Goal: Task Accomplishment & Management: Use online tool/utility

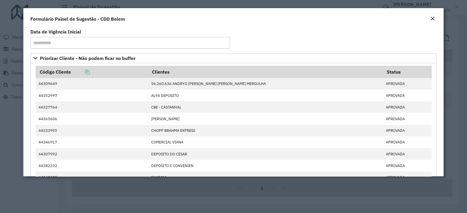
click at [434, 17] on em "Close" at bounding box center [432, 18] width 5 height 5
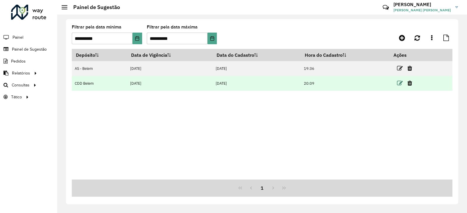
click at [399, 84] on icon at bounding box center [400, 83] width 6 height 6
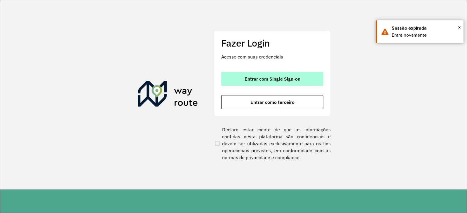
click at [284, 85] on button "Entrar com Single Sign-on" at bounding box center [272, 79] width 102 height 14
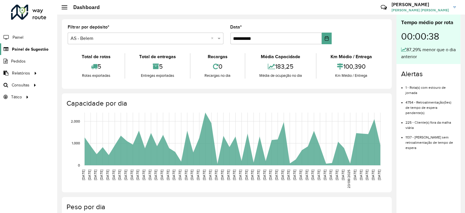
click at [29, 48] on span "Painel de Sugestão" at bounding box center [30, 49] width 36 height 6
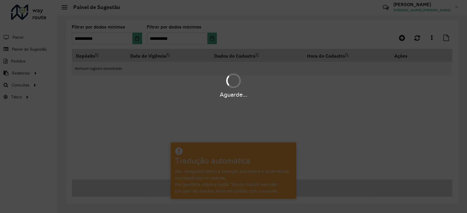
click at [90, 38] on div "Aguarde..." at bounding box center [233, 106] width 467 height 213
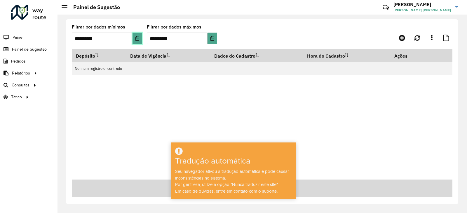
click at [137, 38] on icon "Escolha a data" at bounding box center [137, 38] width 5 height 5
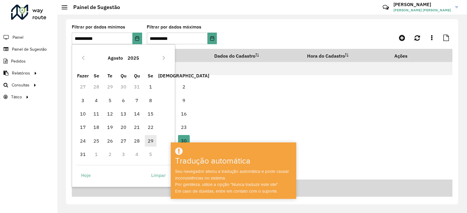
click at [151, 143] on font "29" at bounding box center [151, 141] width 6 height 6
type input "**********"
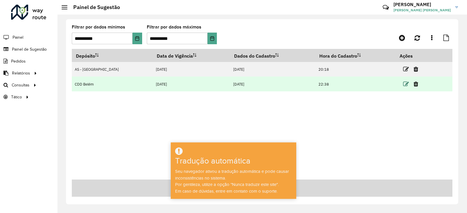
click at [403, 83] on icon at bounding box center [406, 84] width 6 height 6
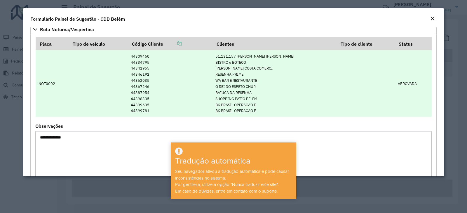
scroll to position [838, 0]
